Goal: Task Accomplishment & Management: Manage account settings

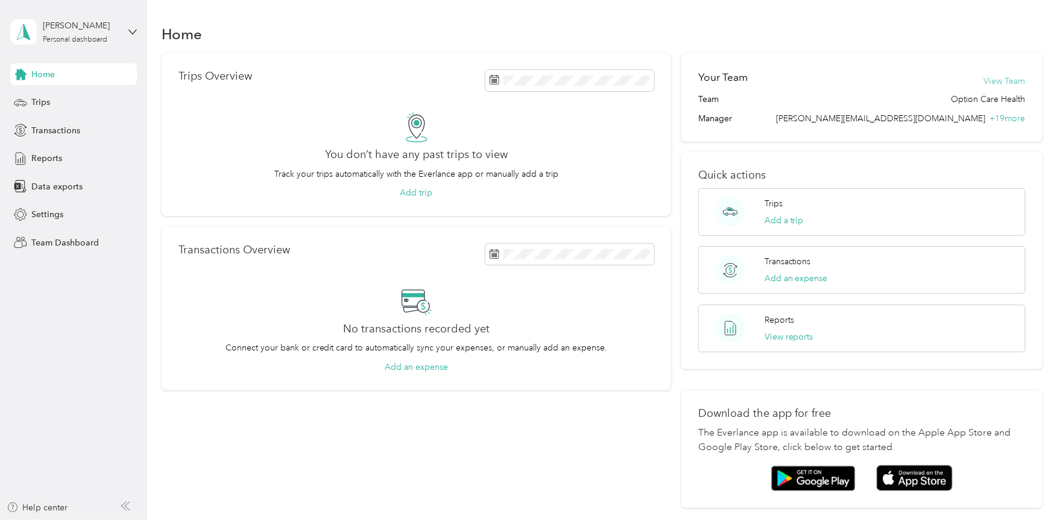
click at [998, 80] on button "View Team" at bounding box center [1005, 81] width 42 height 13
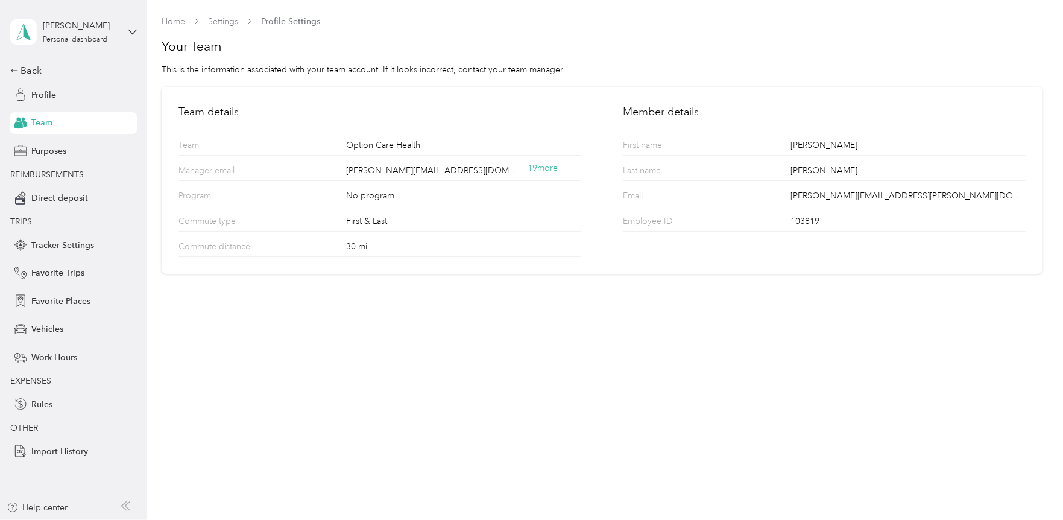
click at [309, 19] on span "Profile Settings" at bounding box center [290, 21] width 59 height 13
drag, startPoint x: 166, startPoint y: 33, endPoint x: 184, endPoint y: 14, distance: 26.4
drag, startPoint x: 184, startPoint y: 14, endPoint x: 523, endPoint y: 472, distance: 569.7
click at [523, 472] on div "Home Settings Profile Settings Your Team This is the information associated wit…" at bounding box center [601, 260] width 909 height 520
